Goal: Find specific page/section: Find specific page/section

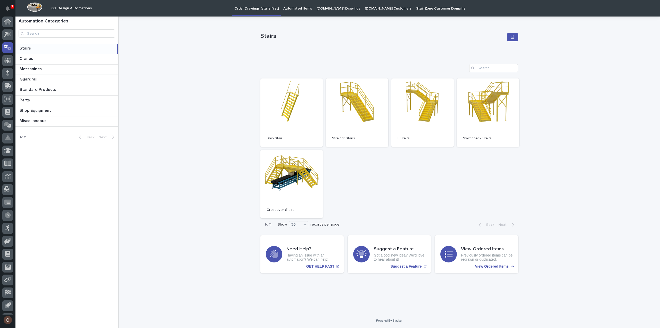
scroll to position [11, 0]
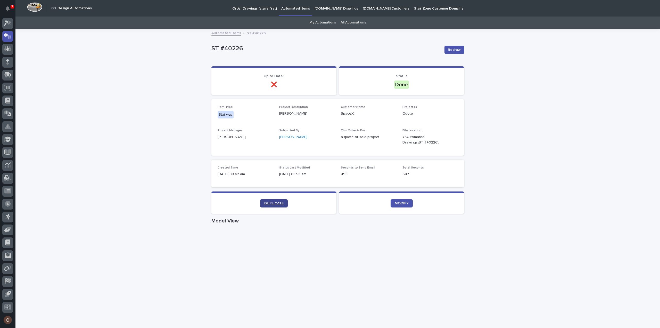
click at [276, 202] on span "DUPLICATE" at bounding box center [273, 203] width 19 height 4
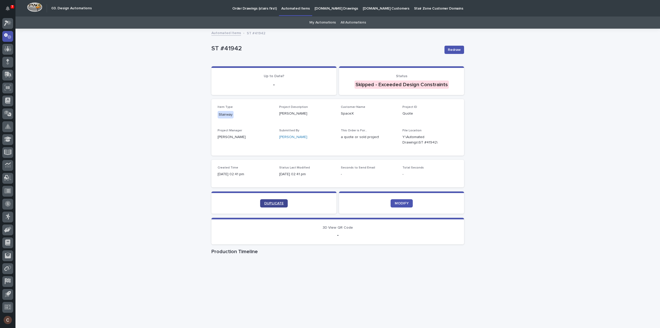
click at [271, 201] on span "DUPLICATE" at bounding box center [273, 203] width 19 height 4
click at [276, 206] on link "DUPLICATE" at bounding box center [274, 203] width 28 height 8
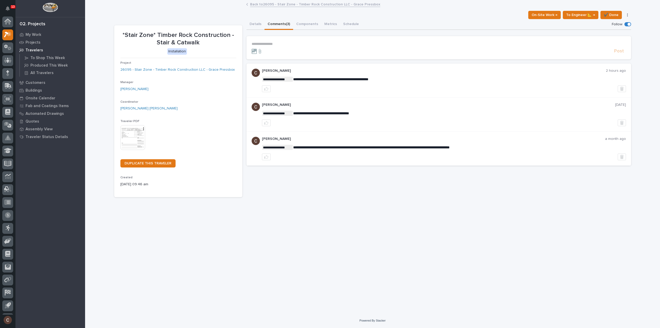
scroll to position [11, 0]
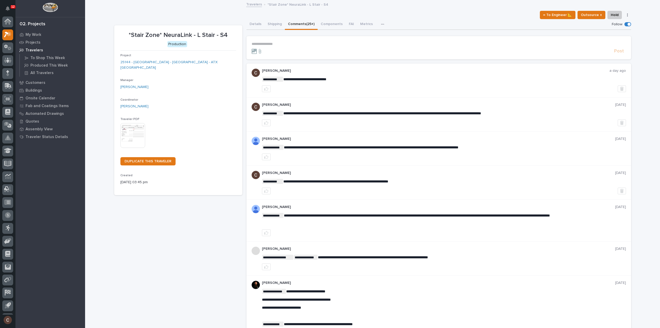
scroll to position [11, 0]
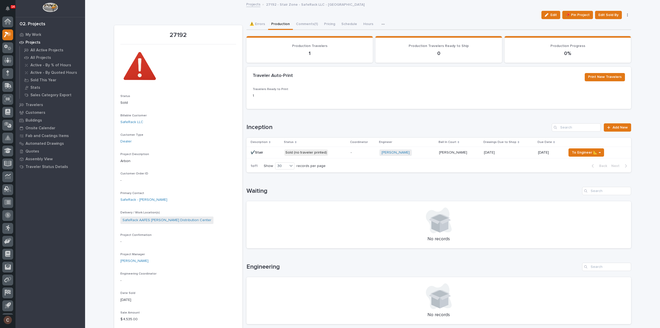
scroll to position [11, 0]
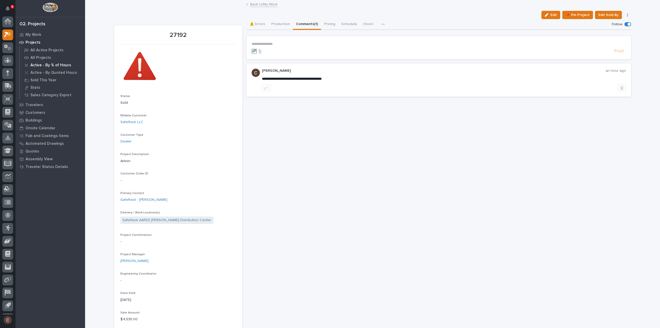
scroll to position [11, 0]
click at [5, 22] on icon at bounding box center [6, 24] width 5 height 6
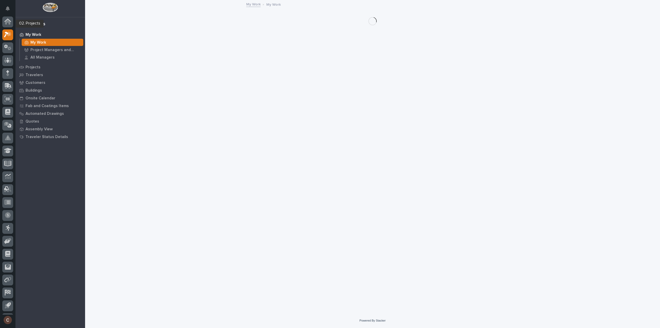
scroll to position [11, 0]
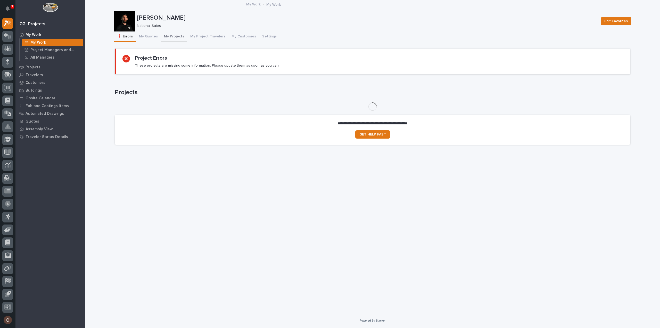
click at [173, 36] on button "My Projects" at bounding box center [174, 36] width 26 height 11
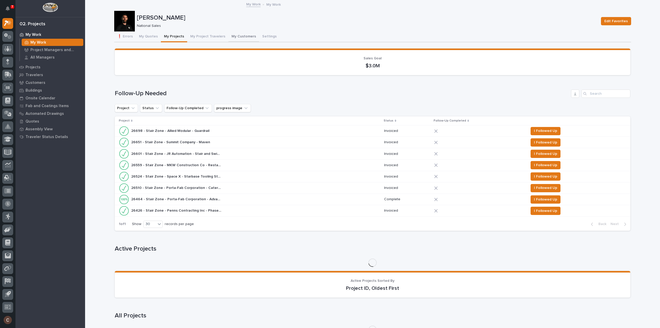
click at [242, 37] on button "My Customers" at bounding box center [243, 36] width 31 height 11
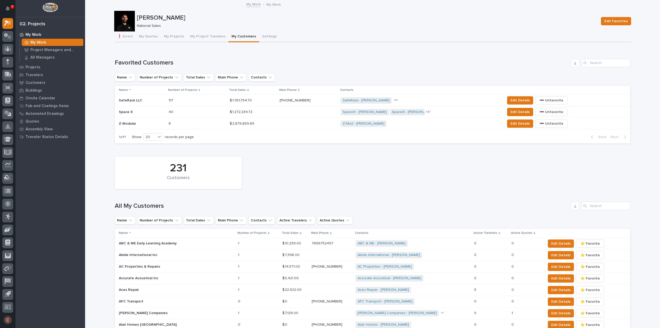
click at [192, 102] on p at bounding box center [191, 100] width 45 height 4
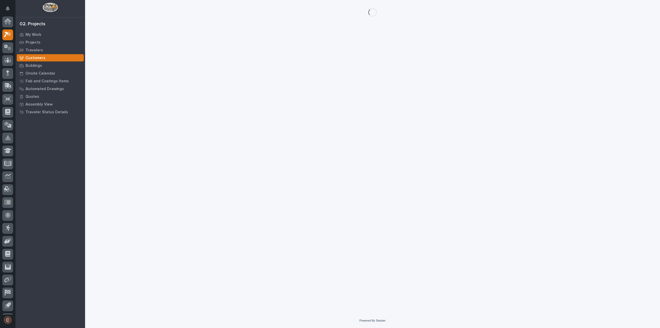
scroll to position [11, 0]
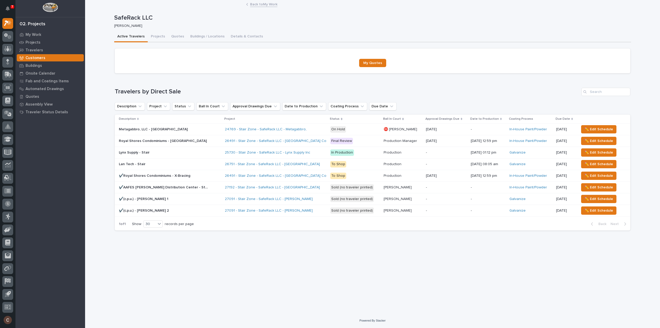
click at [197, 140] on p at bounding box center [164, 141] width 90 height 4
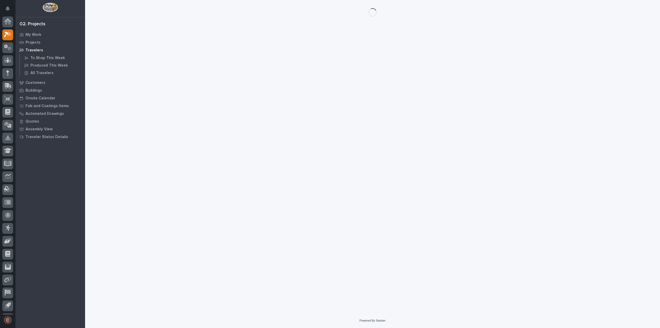
scroll to position [11, 0]
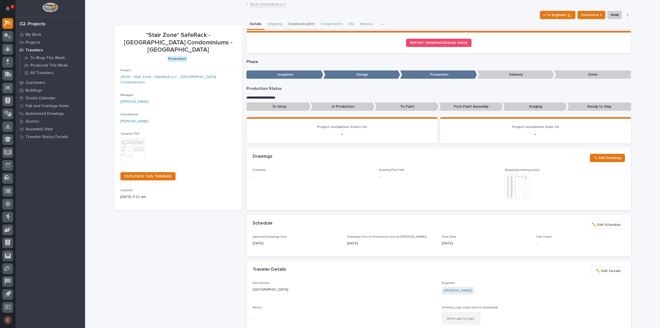
click at [295, 29] on button "Comments (25+)" at bounding box center [301, 24] width 33 height 11
